Goal: Task Accomplishment & Management: Complete application form

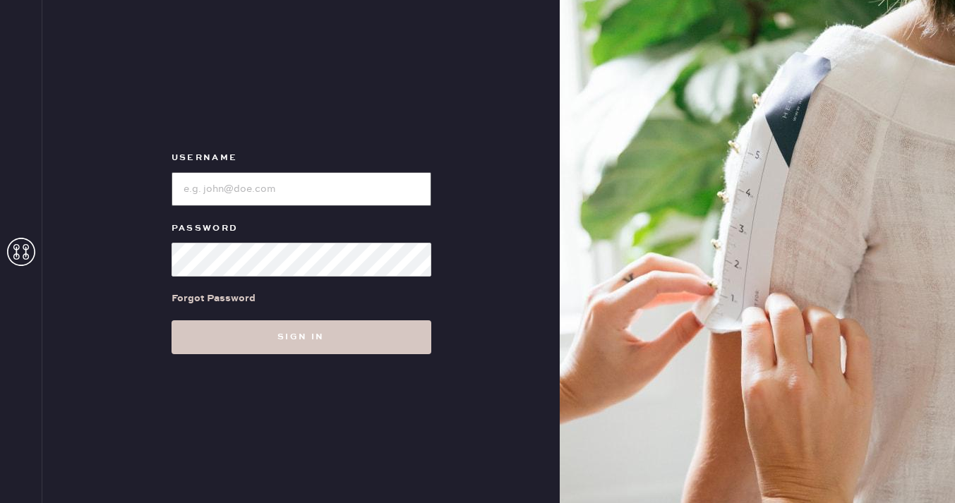
click at [342, 193] on input "loginName" at bounding box center [302, 189] width 260 height 34
type input "reformationplatform"
click at [172, 320] on button "Sign in" at bounding box center [302, 337] width 260 height 34
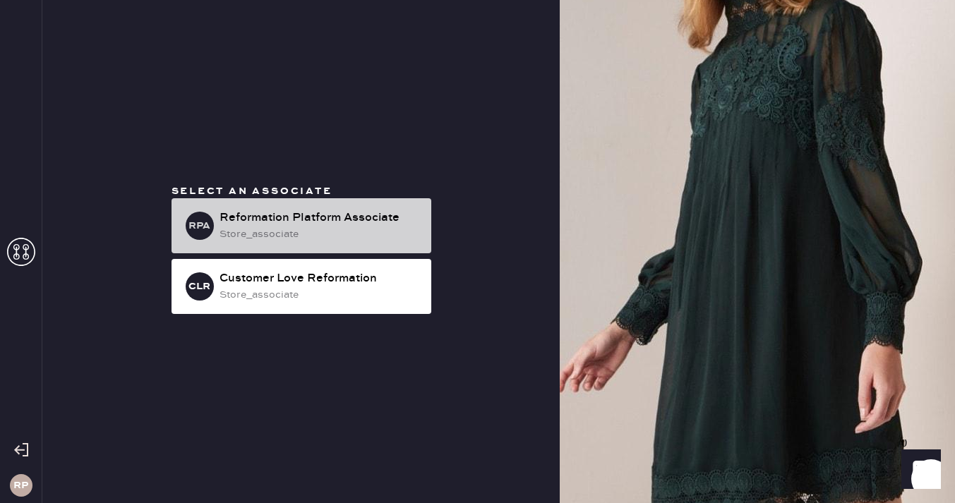
click at [289, 218] on div "Reformation Platform Associate" at bounding box center [320, 218] width 200 height 17
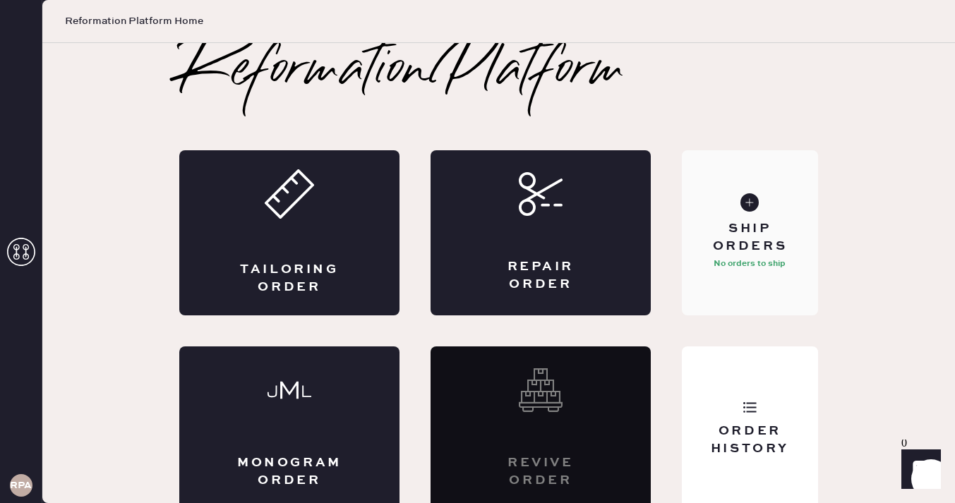
click at [749, 208] on use at bounding box center [749, 202] width 18 height 18
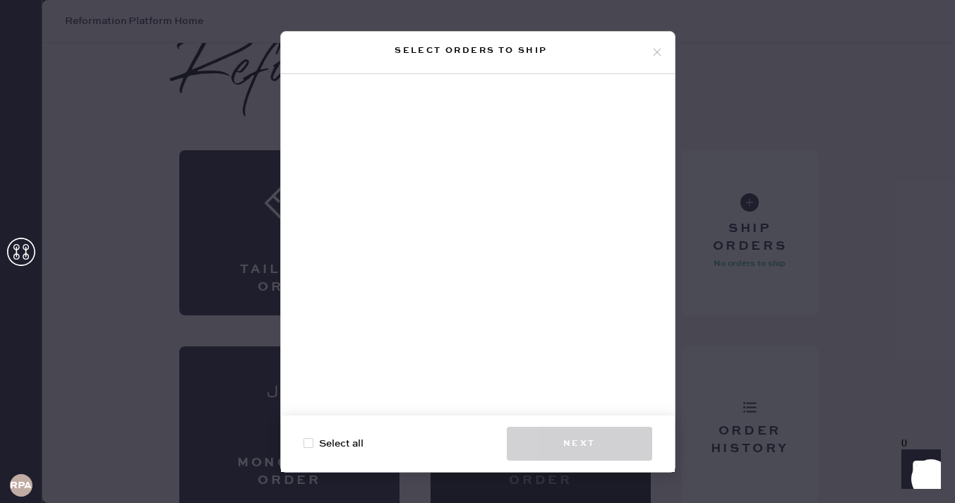
click at [656, 57] on icon at bounding box center [657, 52] width 13 height 13
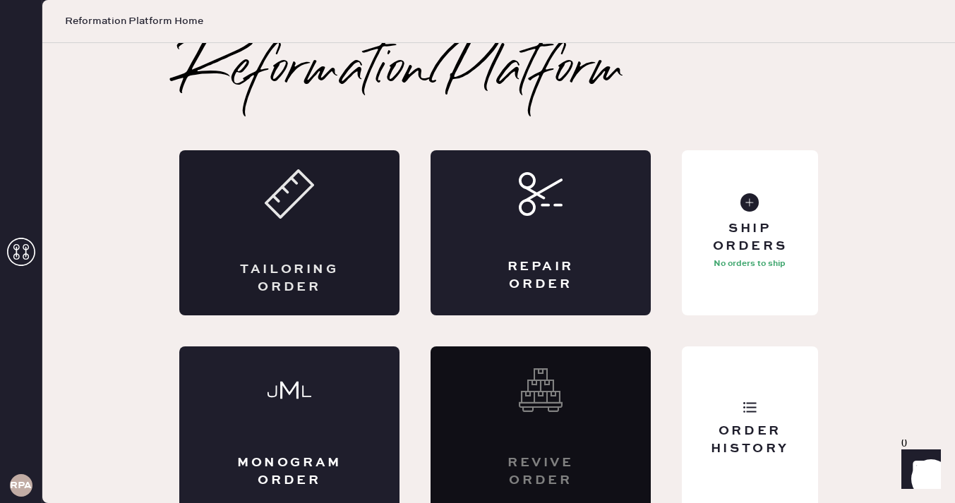
click at [258, 232] on div "Tailoring Order" at bounding box center [289, 232] width 220 height 165
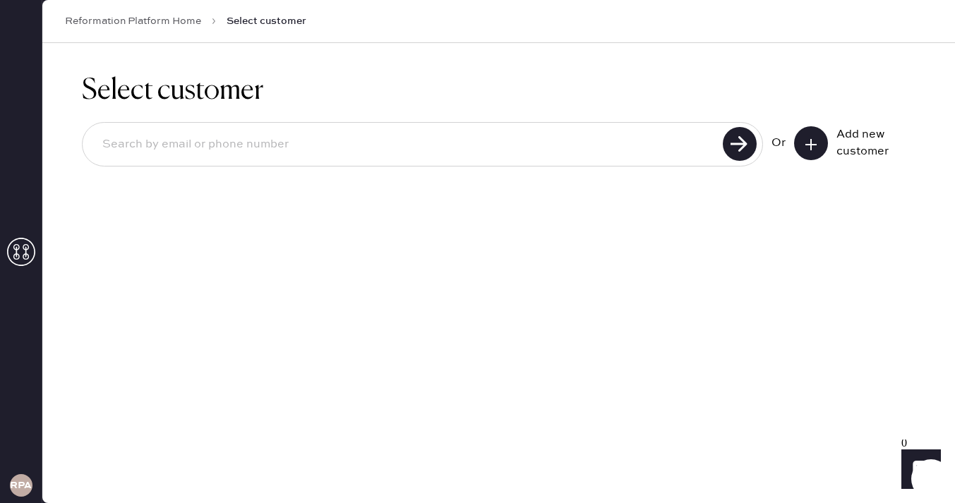
click at [623, 136] on input at bounding box center [404, 144] width 627 height 32
click at [735, 148] on use at bounding box center [740, 144] width 34 height 34
drag, startPoint x: 815, startPoint y: 148, endPoint x: 593, endPoint y: 140, distance: 221.7
click at [594, 140] on div "9517448683 Unable to find user, try again or add new user Or Add new customer" at bounding box center [499, 164] width 834 height 85
drag, startPoint x: 592, startPoint y: 145, endPoint x: 4, endPoint y: 128, distance: 588.2
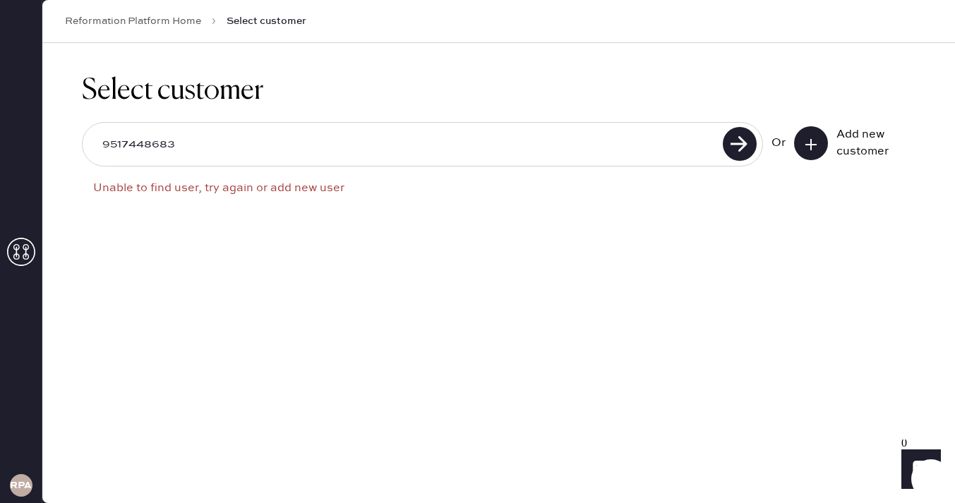
click at [4, 128] on div "RPA Reformation Platform Home Select customer Select customer 9517448683 Unable…" at bounding box center [477, 251] width 955 height 503
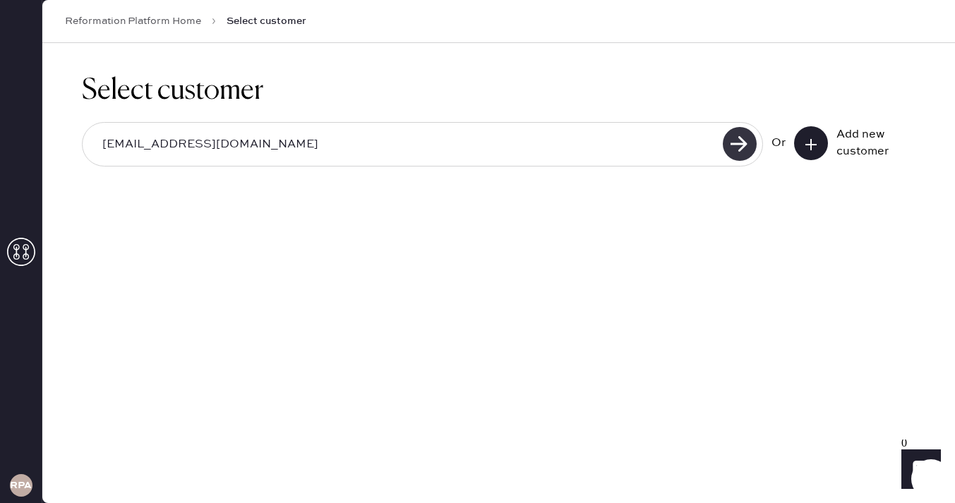
type input "[EMAIL_ADDRESS][DOMAIN_NAME]"
click at [747, 148] on use at bounding box center [740, 144] width 34 height 34
click at [801, 144] on button at bounding box center [811, 143] width 34 height 34
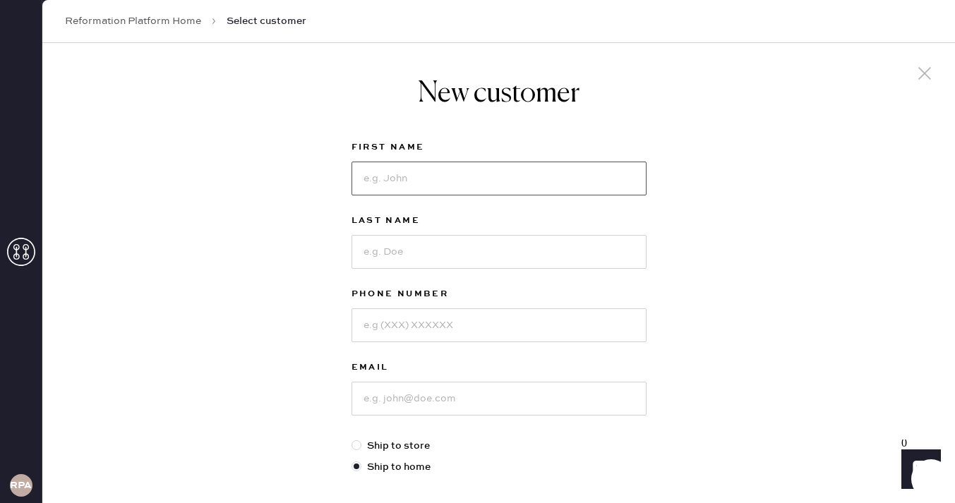
click at [402, 168] on input at bounding box center [499, 179] width 295 height 34
type input "[PERSON_NAME]"
click at [392, 245] on input at bounding box center [499, 252] width 295 height 34
type input "Jeon"
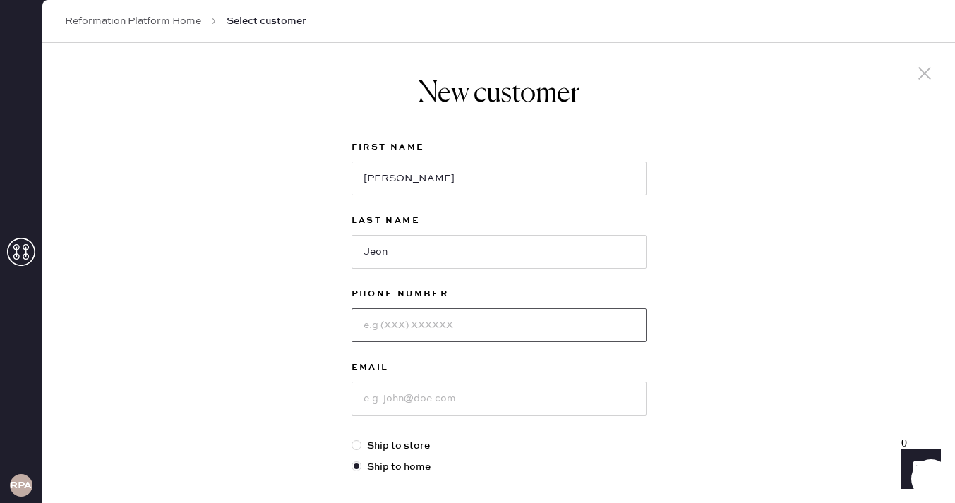
click at [388, 328] on input at bounding box center [499, 325] width 295 height 34
type input "i"
type input "9517448683"
click at [423, 400] on input at bounding box center [499, 399] width 295 height 34
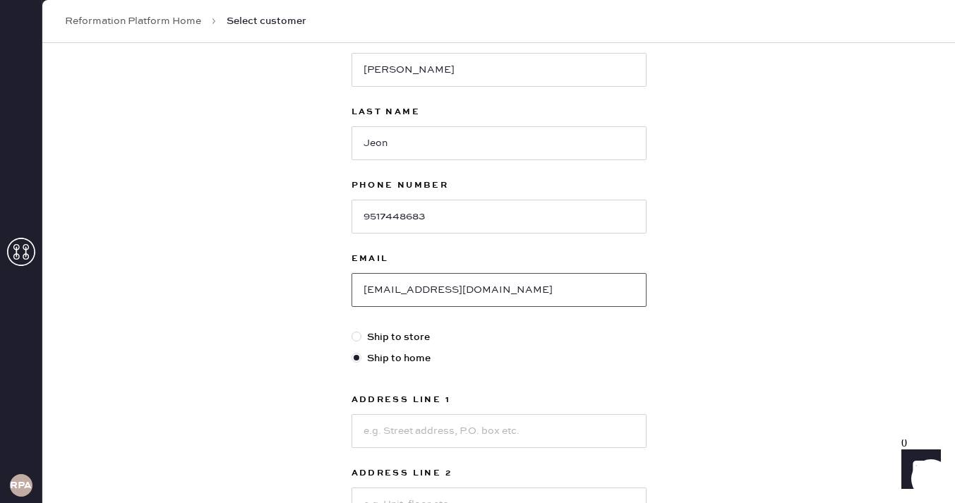
scroll to position [239, 0]
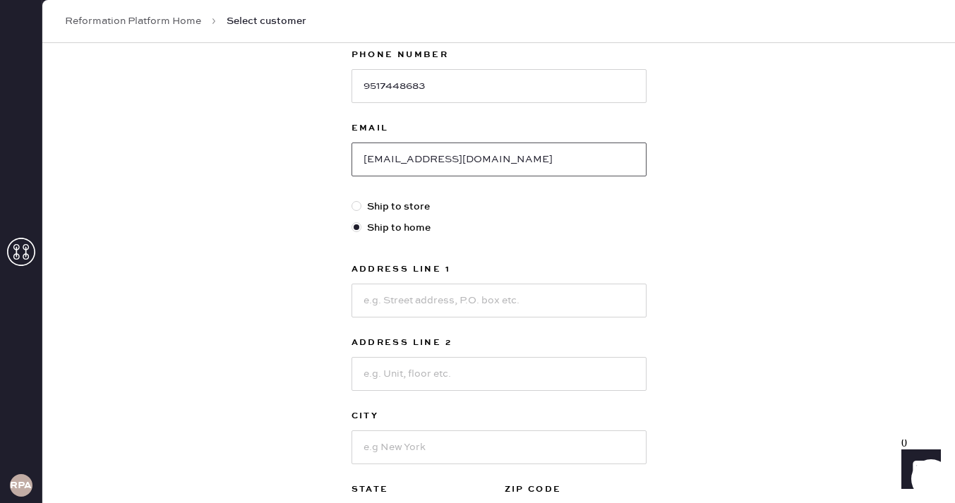
type input "[EMAIL_ADDRESS][DOMAIN_NAME]"
click at [469, 304] on input at bounding box center [499, 301] width 295 height 34
type input "[STREET_ADDRESS]"
click at [394, 382] on input at bounding box center [499, 374] width 295 height 34
type input "Suite 1900"
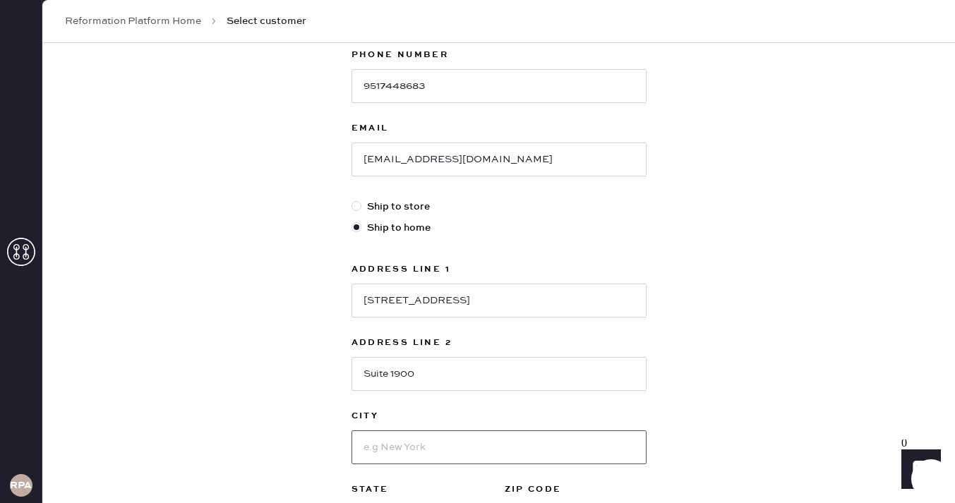
click at [432, 442] on input at bounding box center [499, 448] width 295 height 34
type input "[GEOGRAPHIC_DATA]"
click at [652, 407] on div "New customer First Name [PERSON_NAME] Last Name [PERSON_NAME] Phone Number [PHO…" at bounding box center [499, 213] width 318 height 819
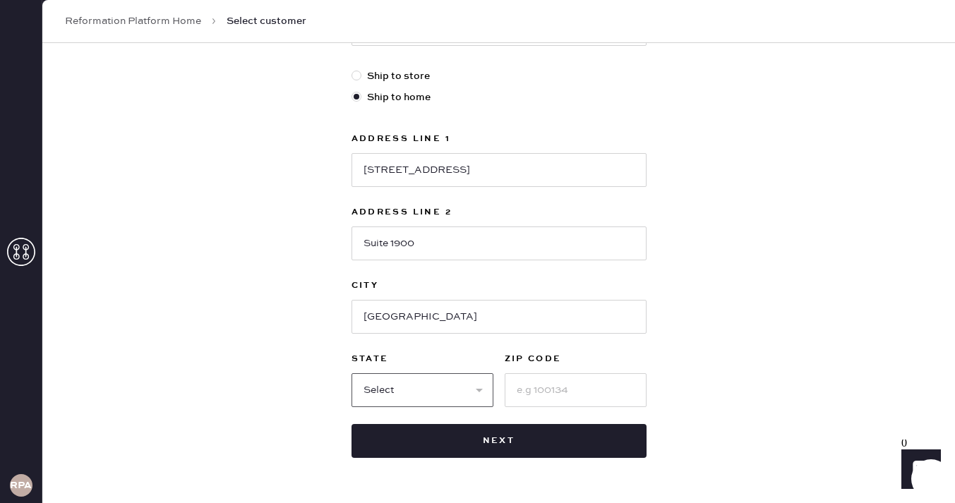
click at [378, 386] on select "Select AK AL AR AZ CA CO CT [GEOGRAPHIC_DATA] DE FL [GEOGRAPHIC_DATA] HI [GEOGR…" at bounding box center [423, 390] width 142 height 34
select select "CA"
click at [590, 393] on input at bounding box center [576, 390] width 142 height 34
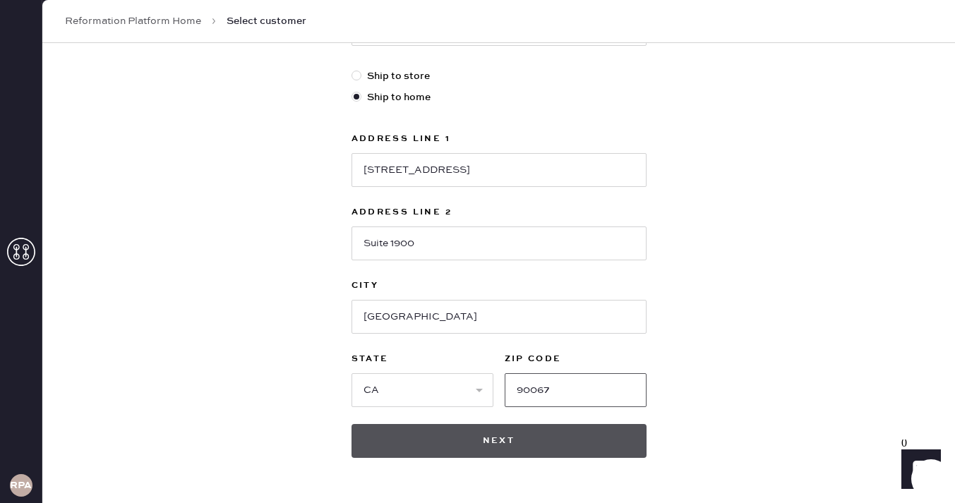
type input "90067"
click at [544, 451] on button "Next" at bounding box center [499, 441] width 295 height 34
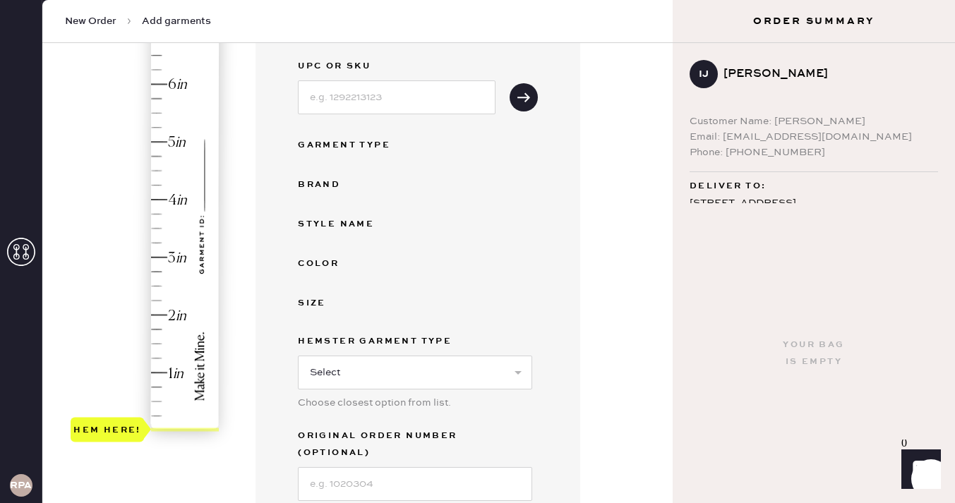
scroll to position [300, 0]
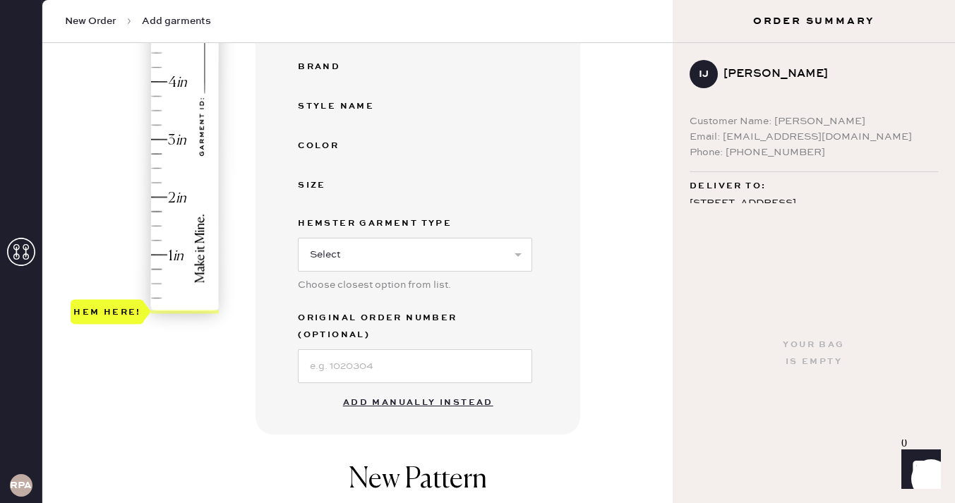
click at [391, 389] on button "Add manually instead" at bounding box center [418, 403] width 167 height 28
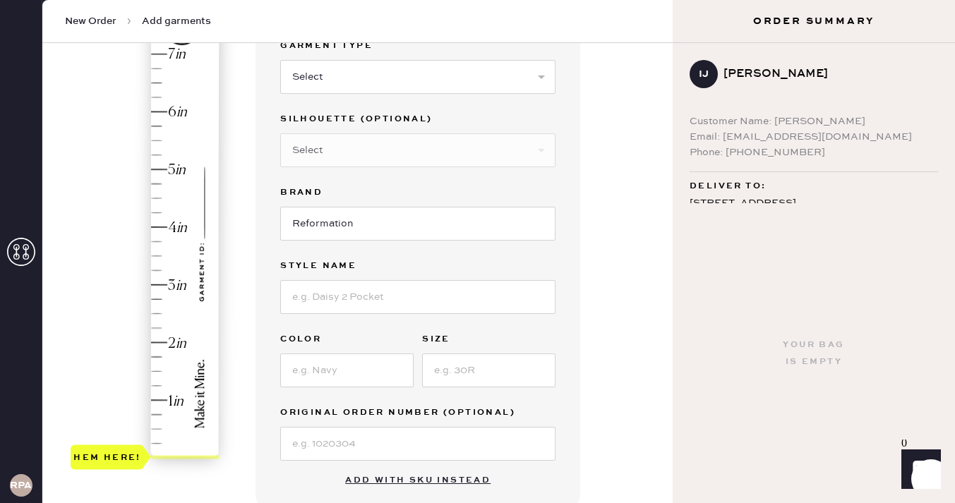
scroll to position [156, 0]
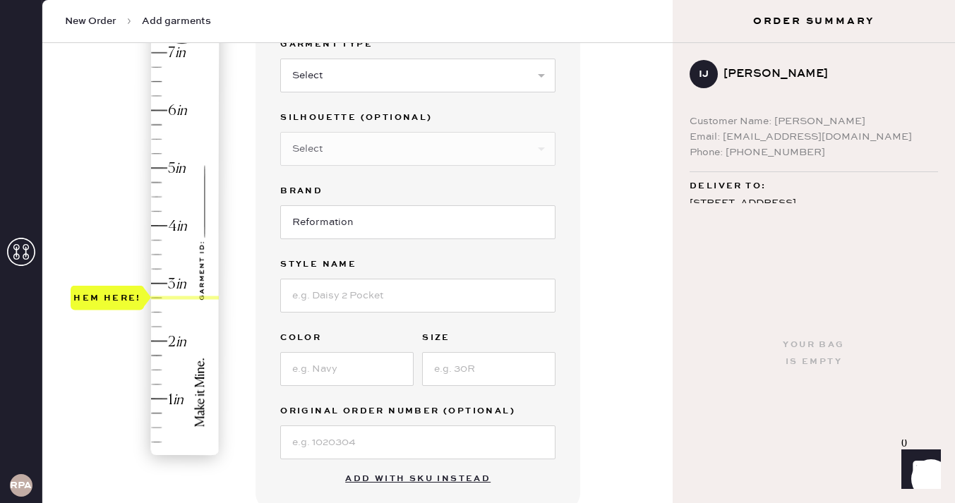
click at [157, 301] on div "Hem here!" at bounding box center [146, 255] width 150 height 416
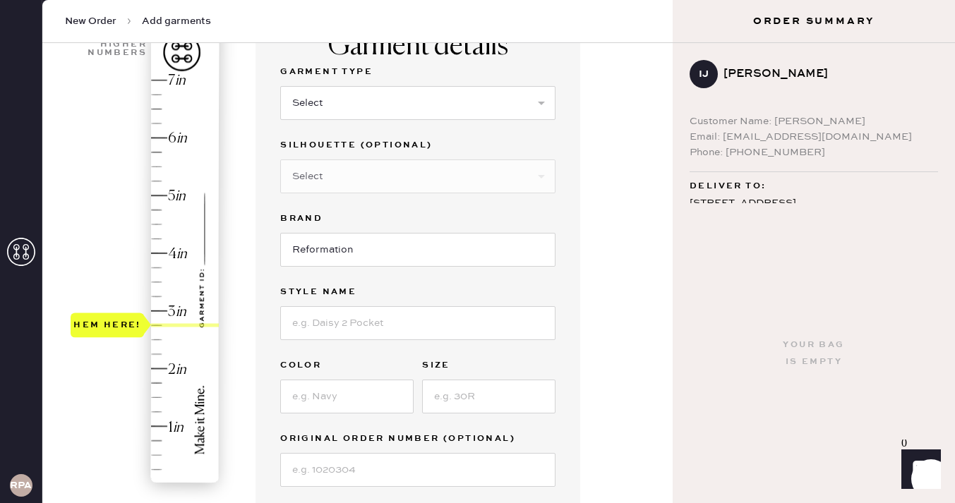
scroll to position [26, 0]
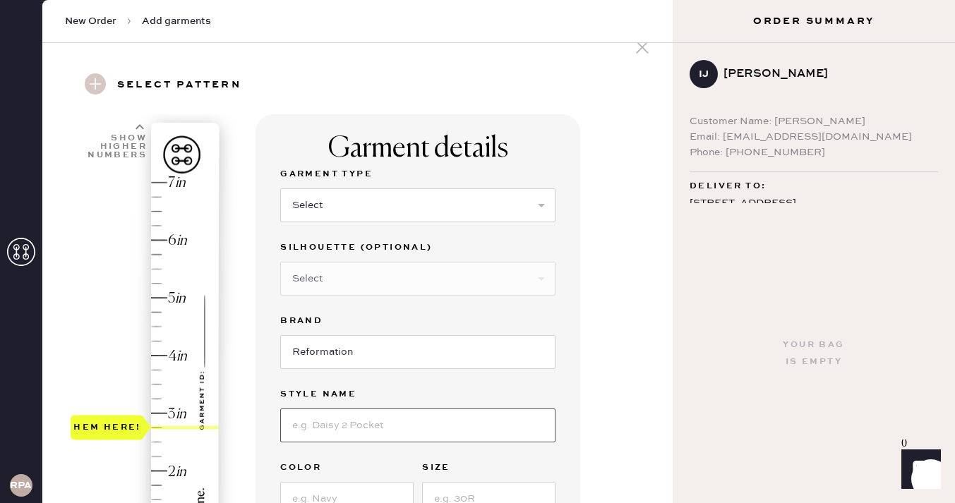
click at [349, 435] on input at bounding box center [417, 426] width 275 height 34
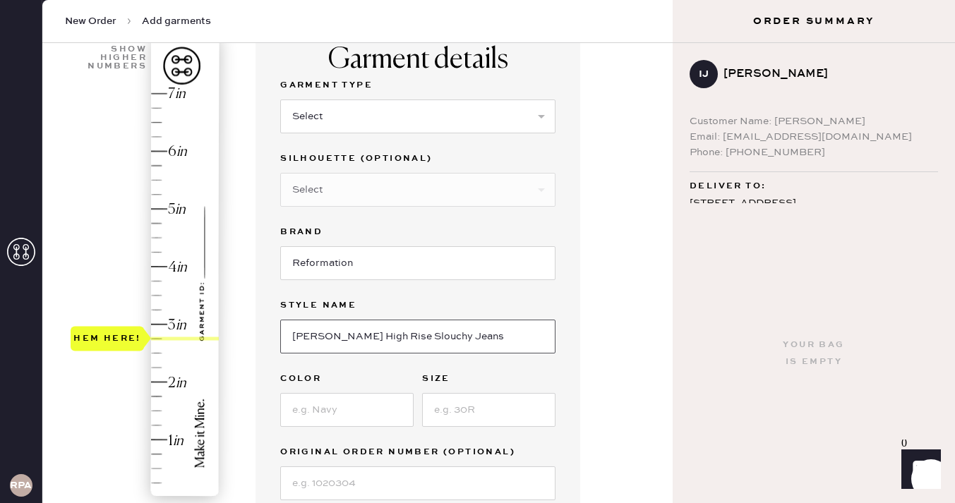
scroll to position [136, 0]
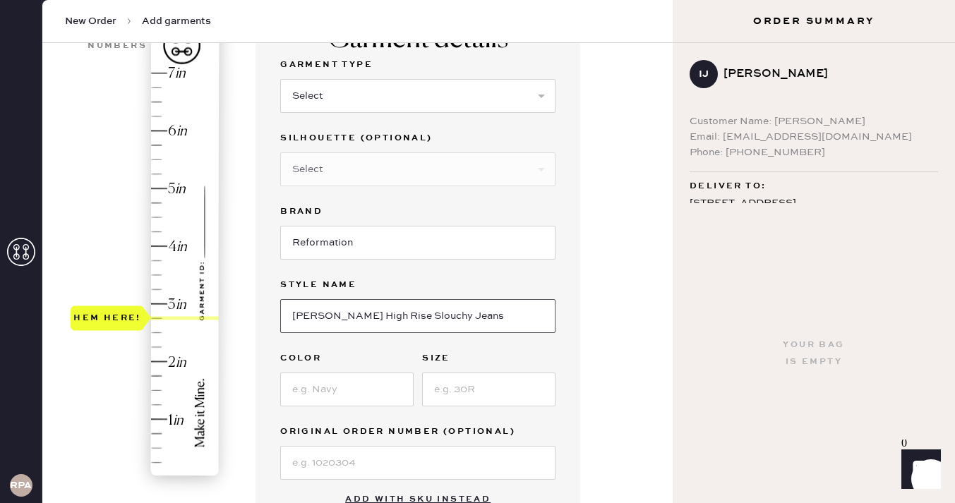
type input "[PERSON_NAME] High Rise Slouchy Jeans"
click at [367, 396] on input at bounding box center [346, 390] width 133 height 34
type input "[PERSON_NAME]"
click at [512, 389] on input at bounding box center [488, 390] width 133 height 34
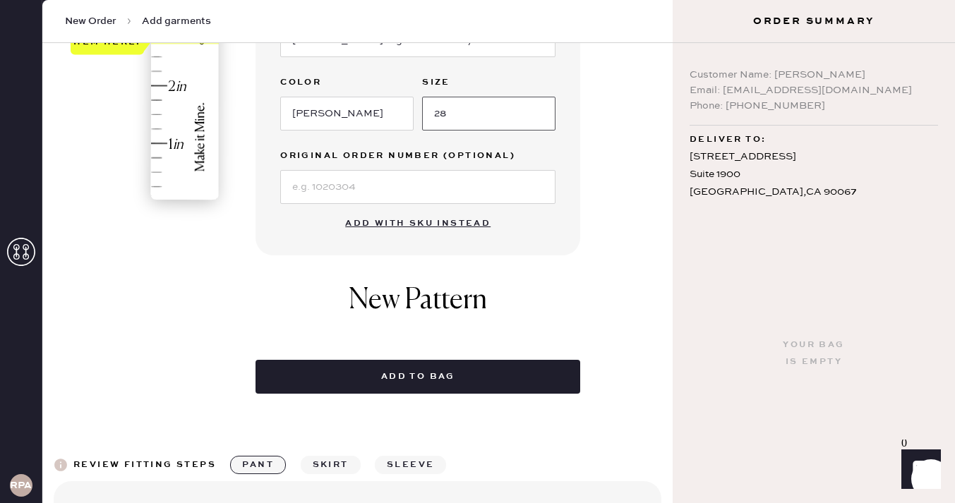
scroll to position [67, 0]
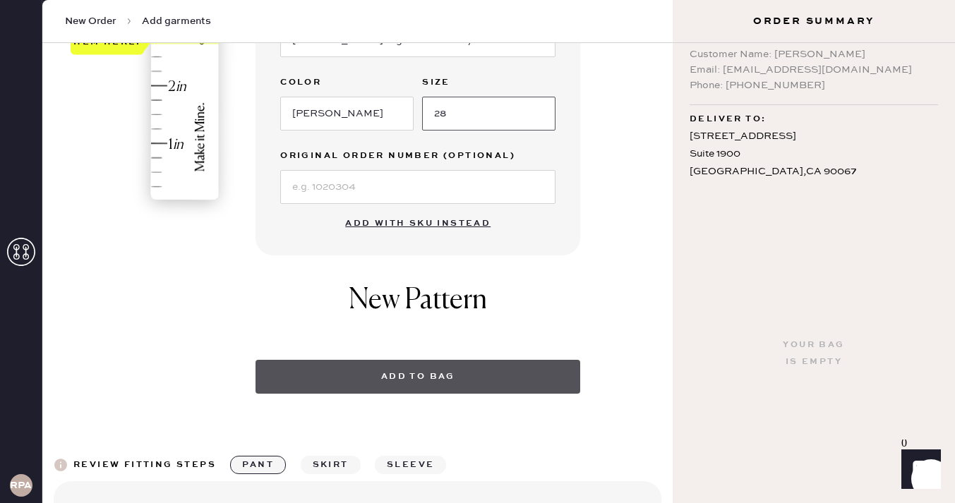
type input "28"
click at [488, 370] on button "Add to bag" at bounding box center [418, 377] width 325 height 34
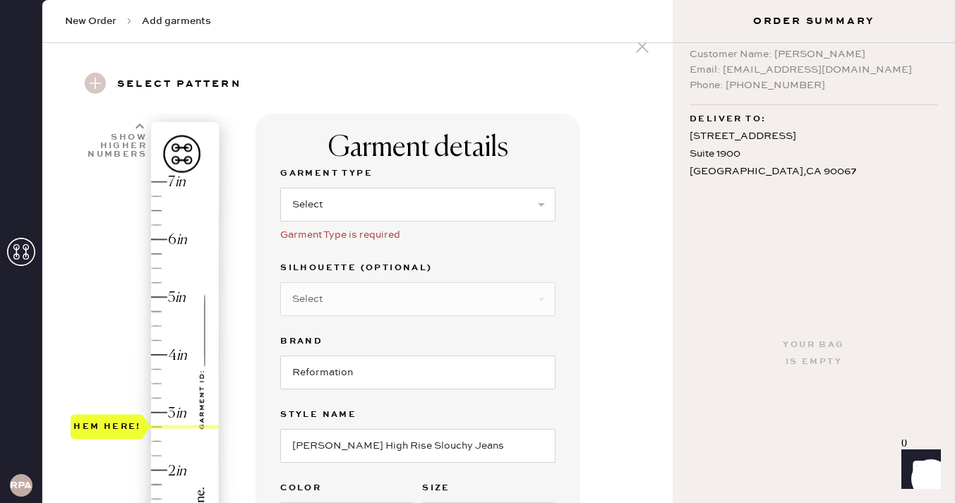
scroll to position [52, 0]
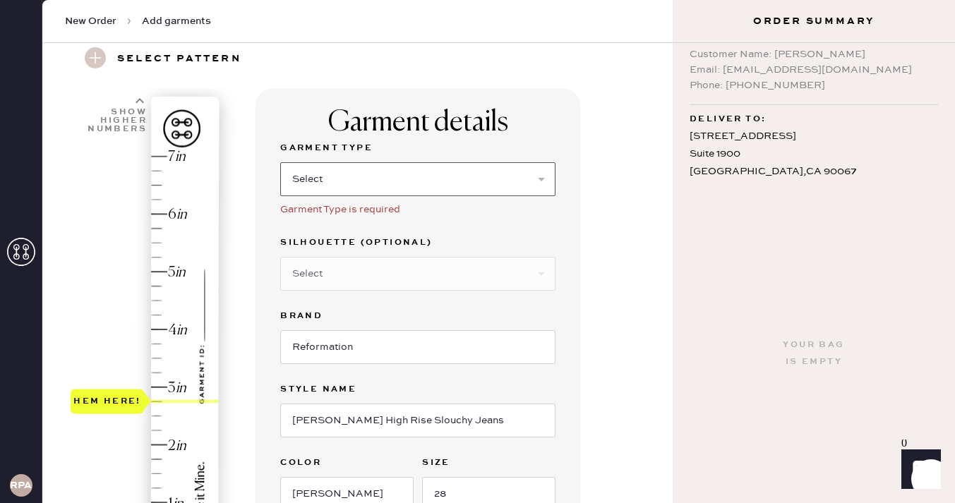
click at [428, 180] on select "Select Basic Skirt Jeans Leggings Pants Shorts Basic Sleeved Dress Basic Sleeve…" at bounding box center [417, 179] width 275 height 34
select select "2"
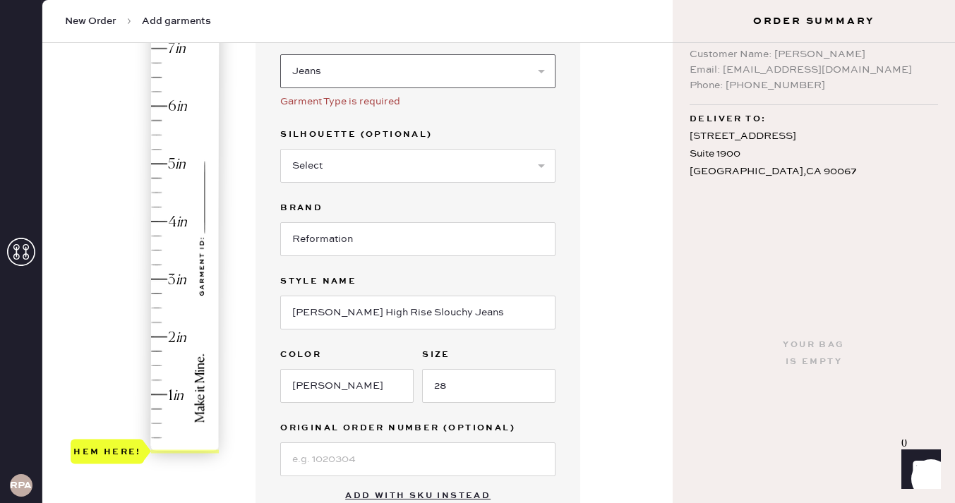
scroll to position [236, 0]
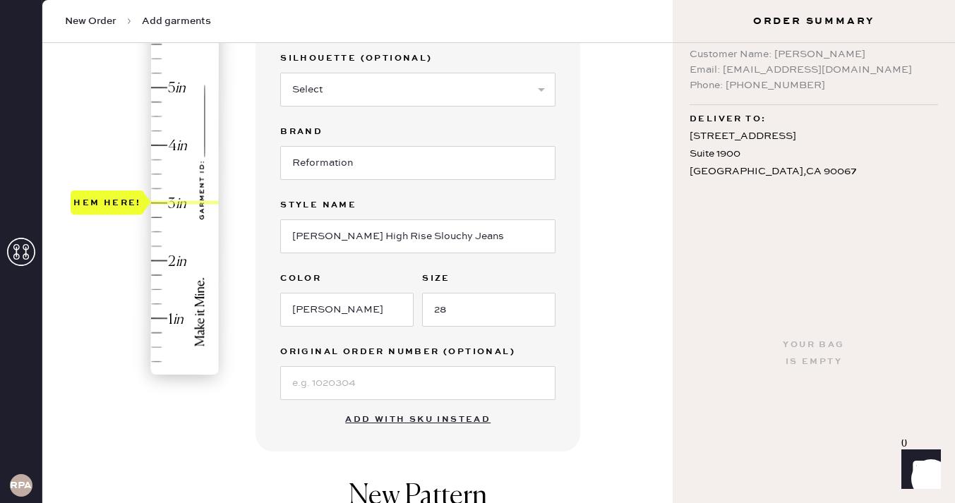
click at [163, 201] on div "Hem here!" at bounding box center [146, 174] width 150 height 416
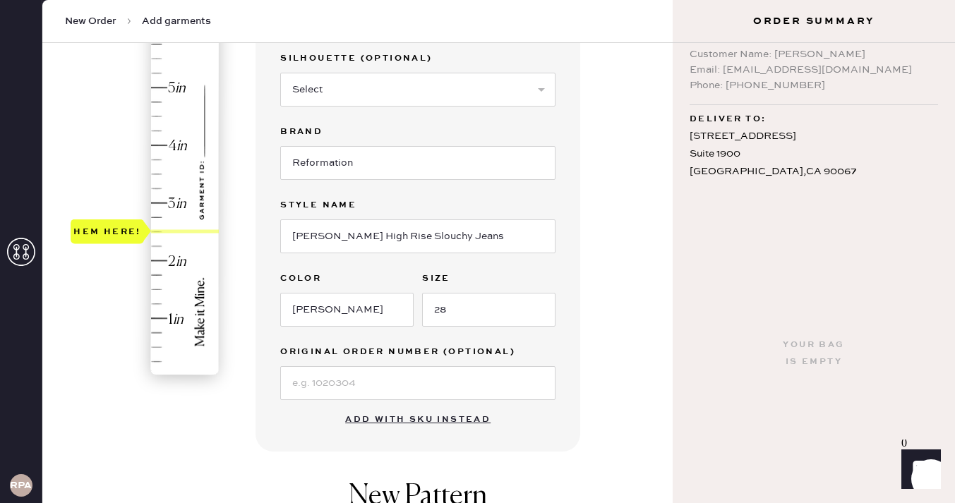
click at [161, 223] on div "Hem here!" at bounding box center [146, 174] width 150 height 416
type input "2.75"
click at [161, 217] on div "Hem here!" at bounding box center [146, 174] width 150 height 416
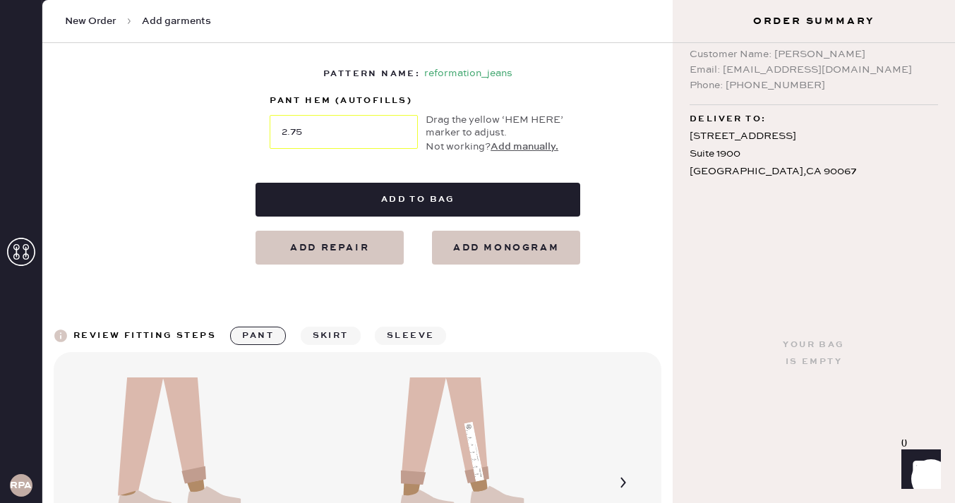
scroll to position [744, 0]
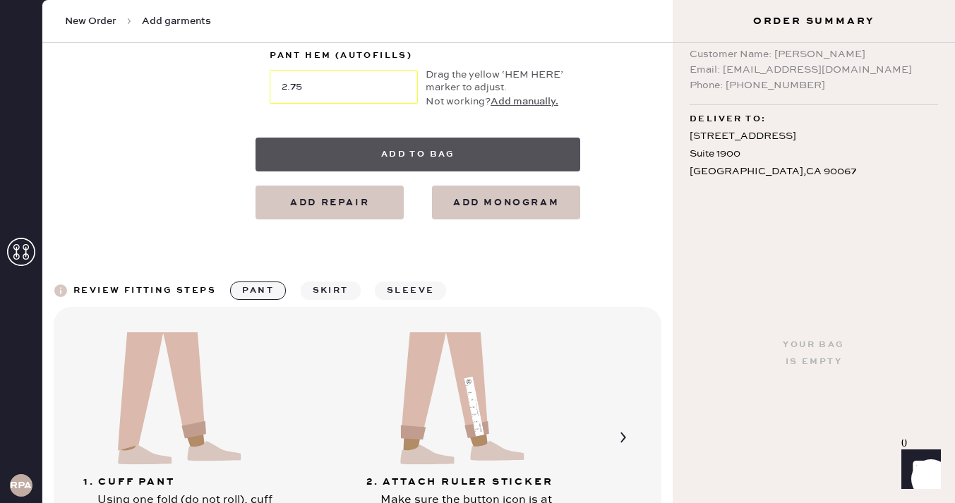
click at [436, 150] on button "Add to bag" at bounding box center [418, 155] width 325 height 34
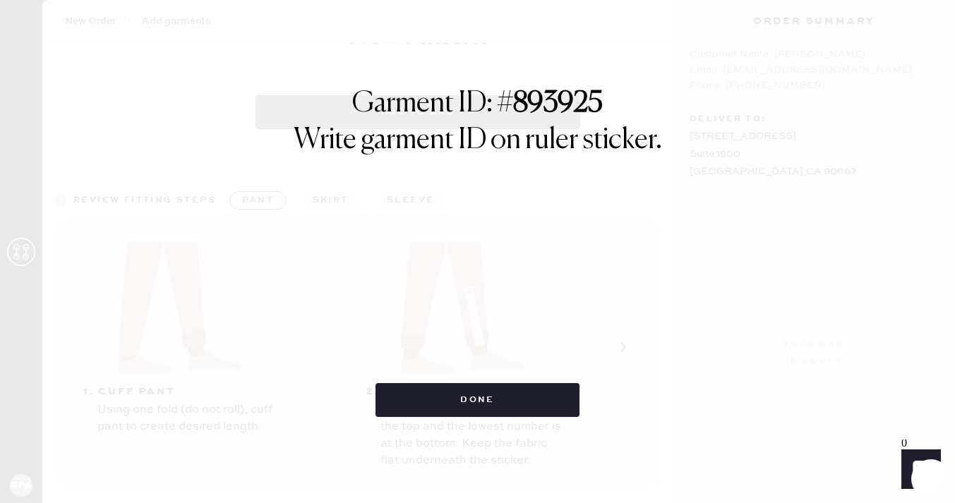
select select "2"
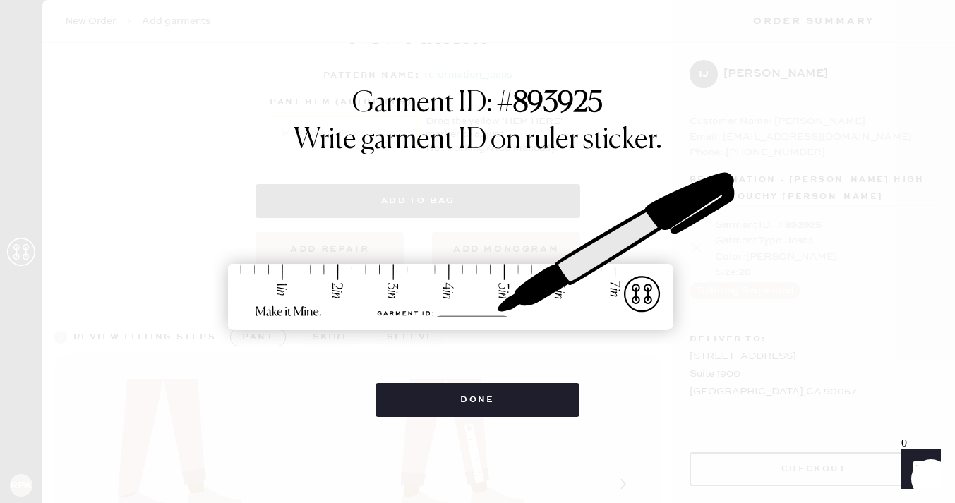
scroll to position [0, 0]
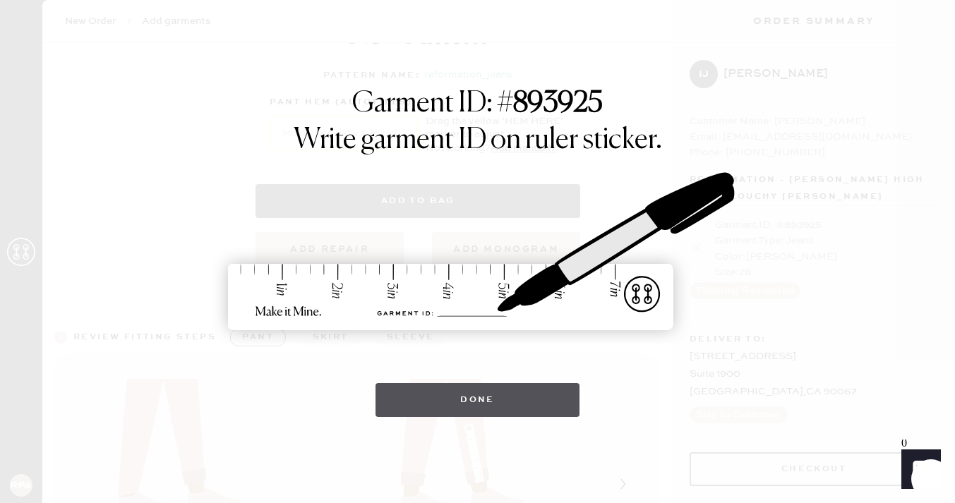
click at [491, 402] on button "Done" at bounding box center [478, 400] width 204 height 34
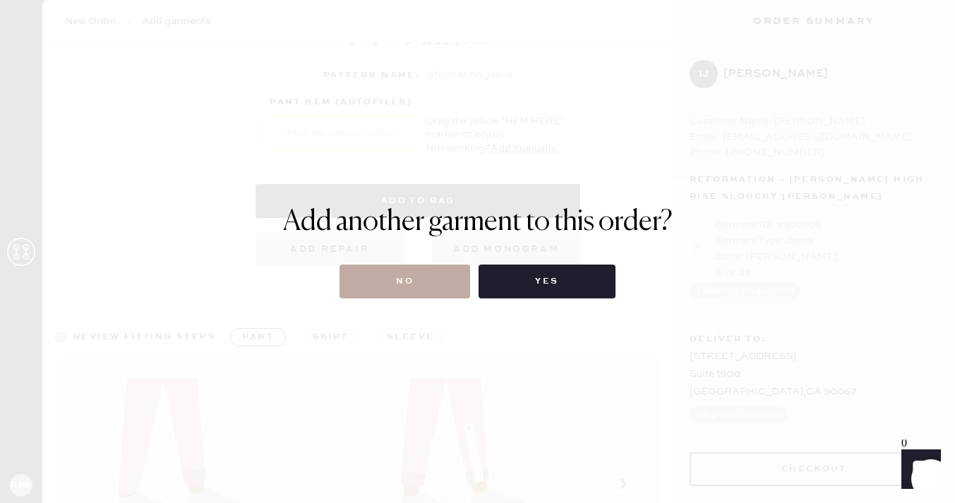
click at [409, 265] on button "No" at bounding box center [405, 282] width 131 height 34
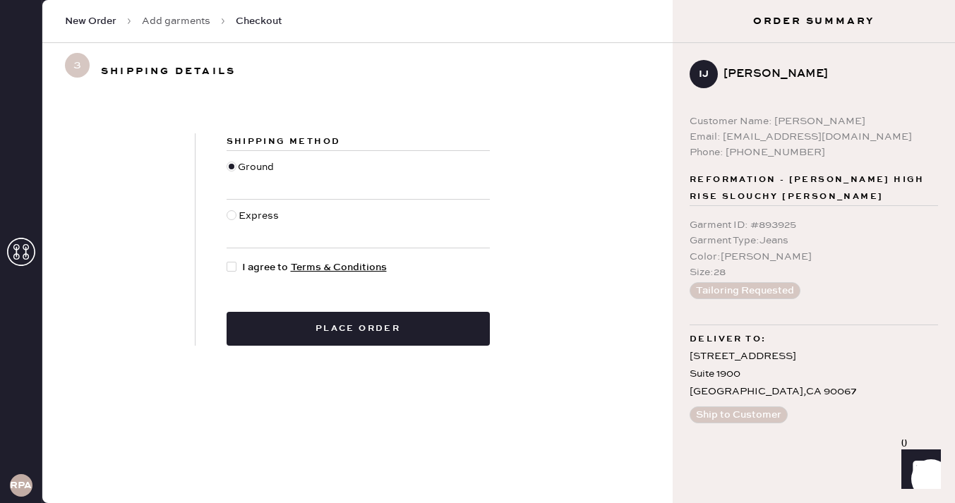
click at [228, 265] on div at bounding box center [232, 267] width 10 height 10
click at [227, 260] on input "I agree to Terms & Conditions" at bounding box center [227, 260] width 1 height 1
checkbox input "true"
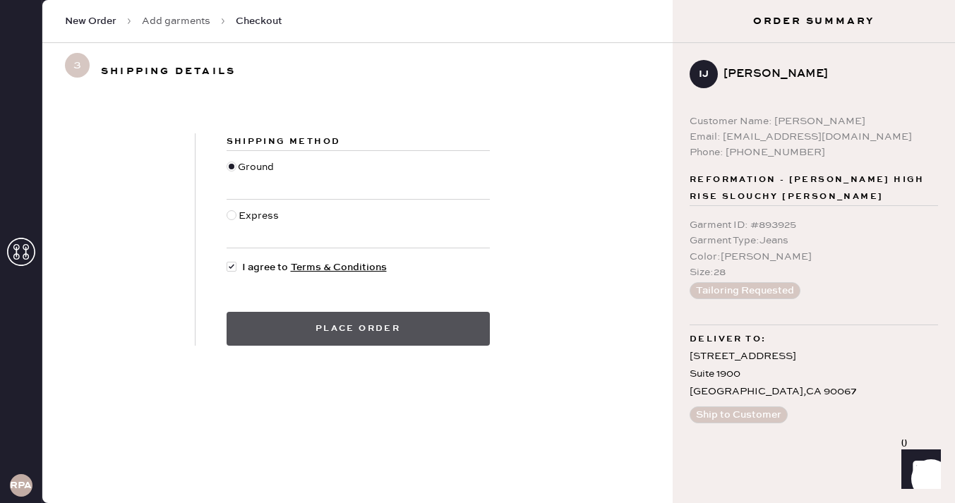
click at [257, 312] on button "Place order" at bounding box center [358, 329] width 263 height 34
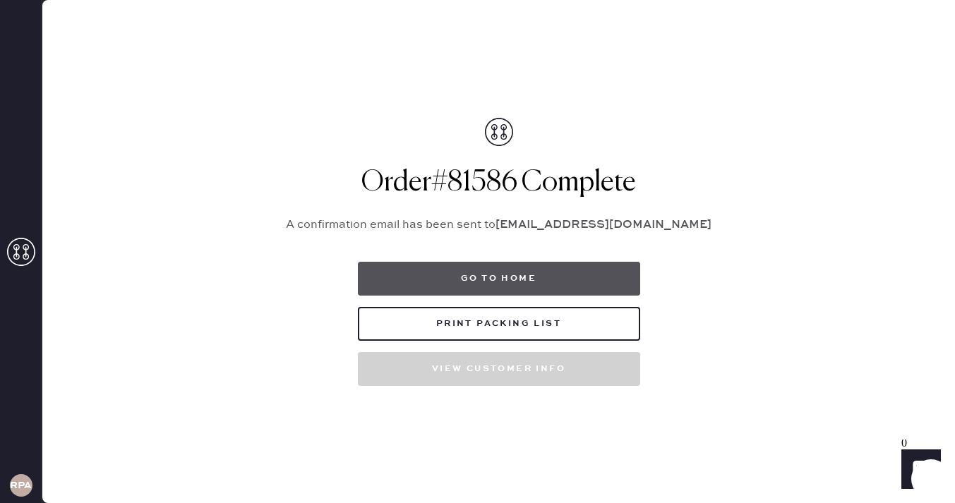
click at [522, 282] on button "Go to home" at bounding box center [499, 279] width 282 height 34
